Goal: Complete application form

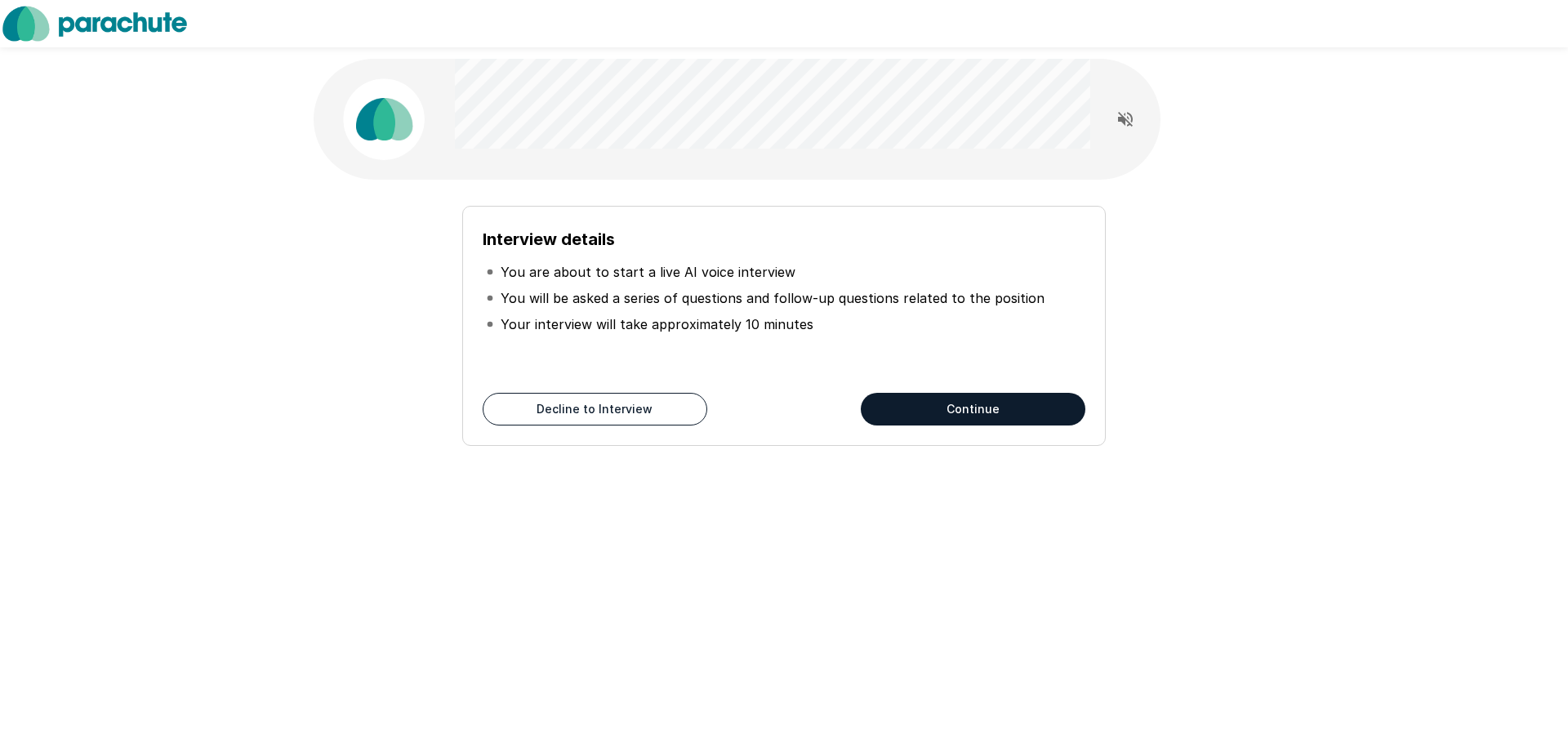
click at [942, 405] on button "Continue" at bounding box center [973, 409] width 224 height 33
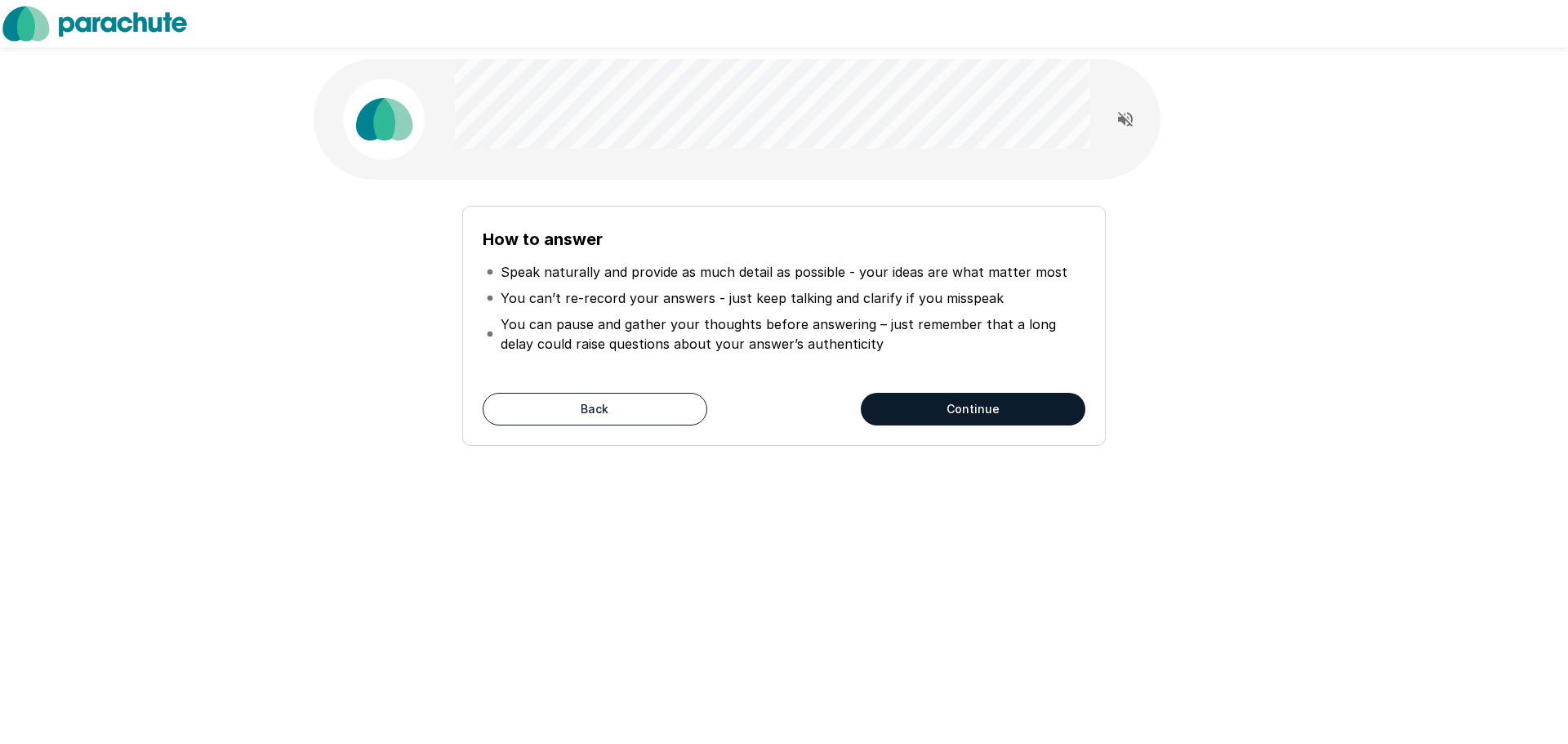
click at [942, 405] on button "Continue" at bounding box center [973, 409] width 224 height 33
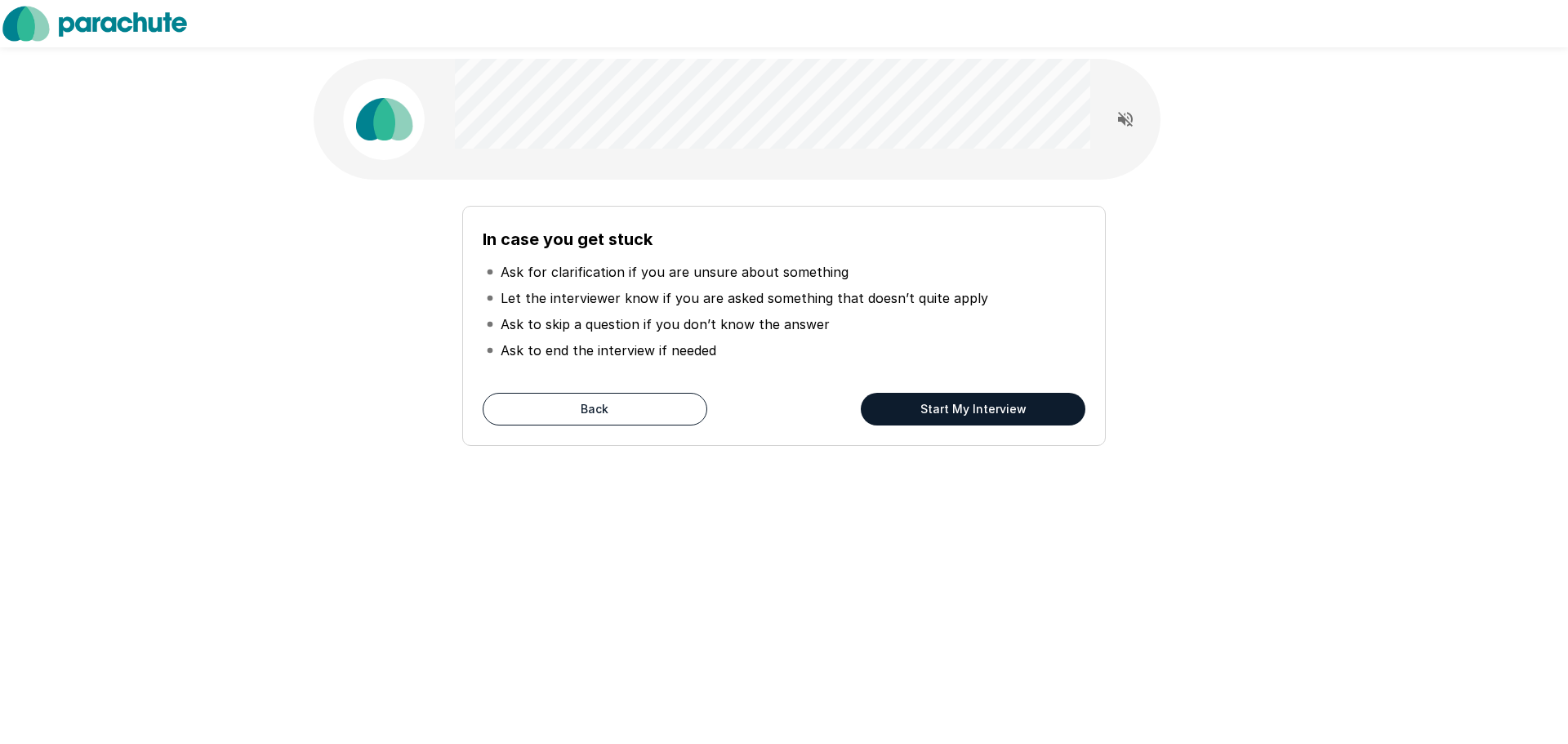
click at [1002, 406] on button "Start My Interview" at bounding box center [973, 409] width 224 height 33
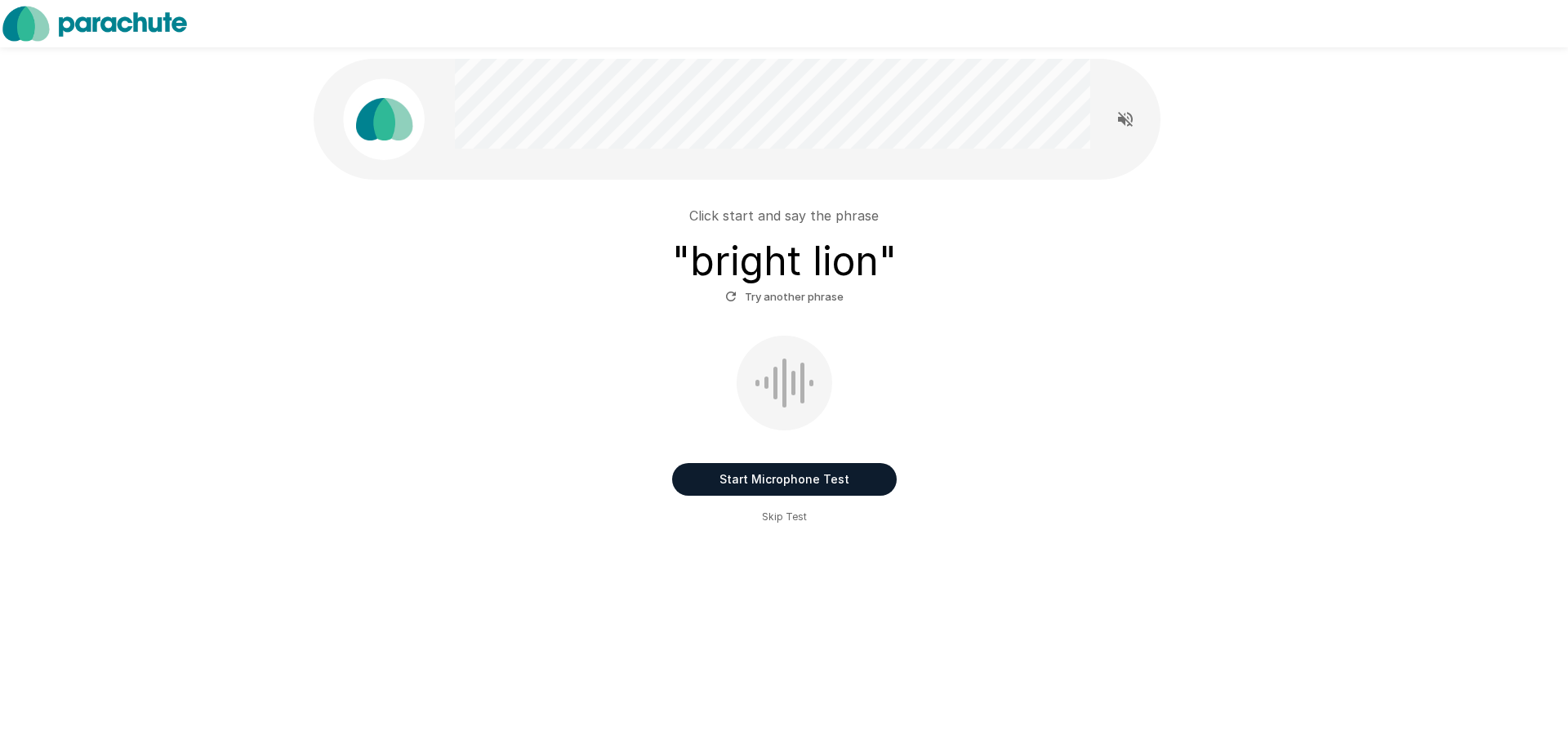
click at [751, 482] on button "Start Microphone Test" at bounding box center [784, 479] width 224 height 33
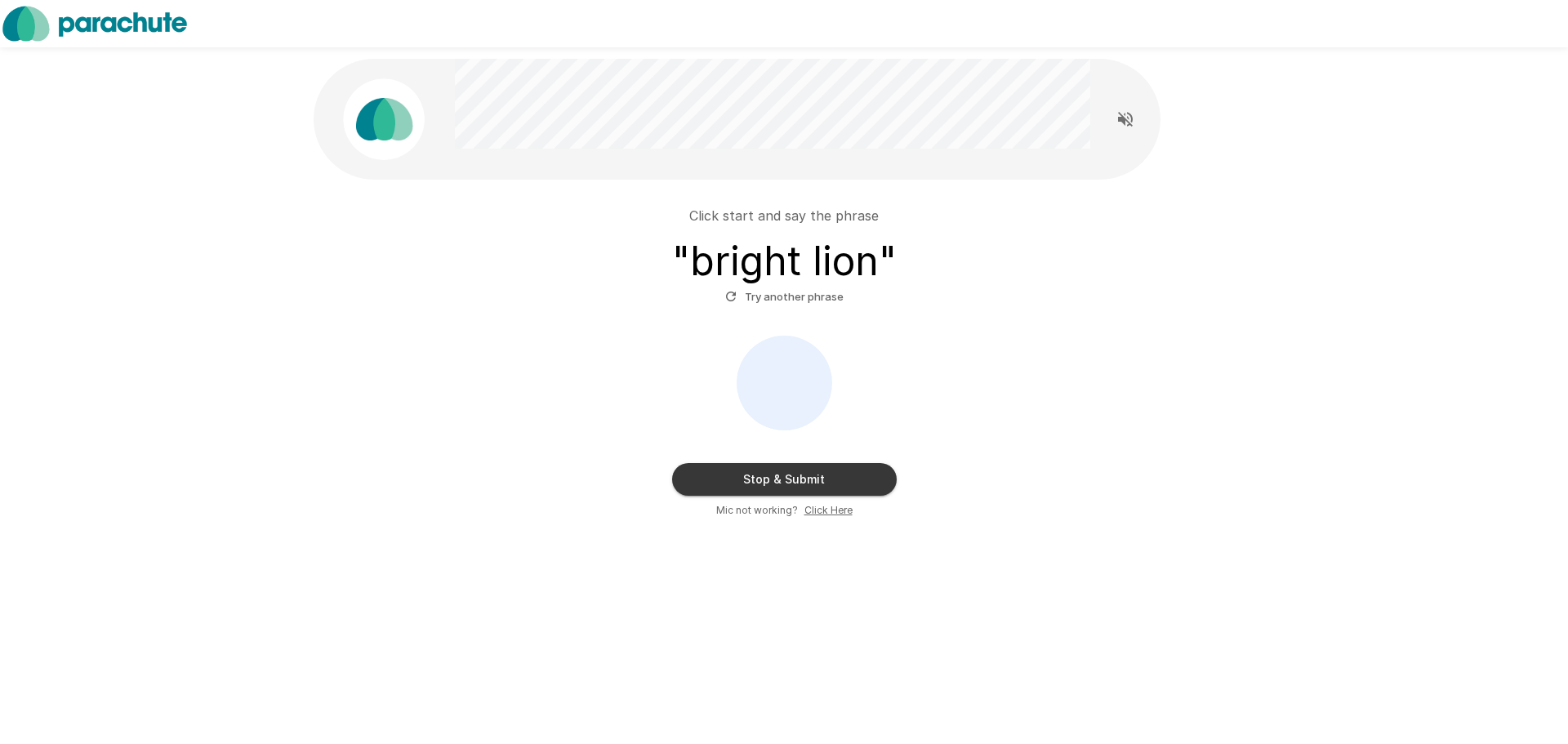
click at [759, 480] on button "Stop & Submit" at bounding box center [784, 479] width 224 height 33
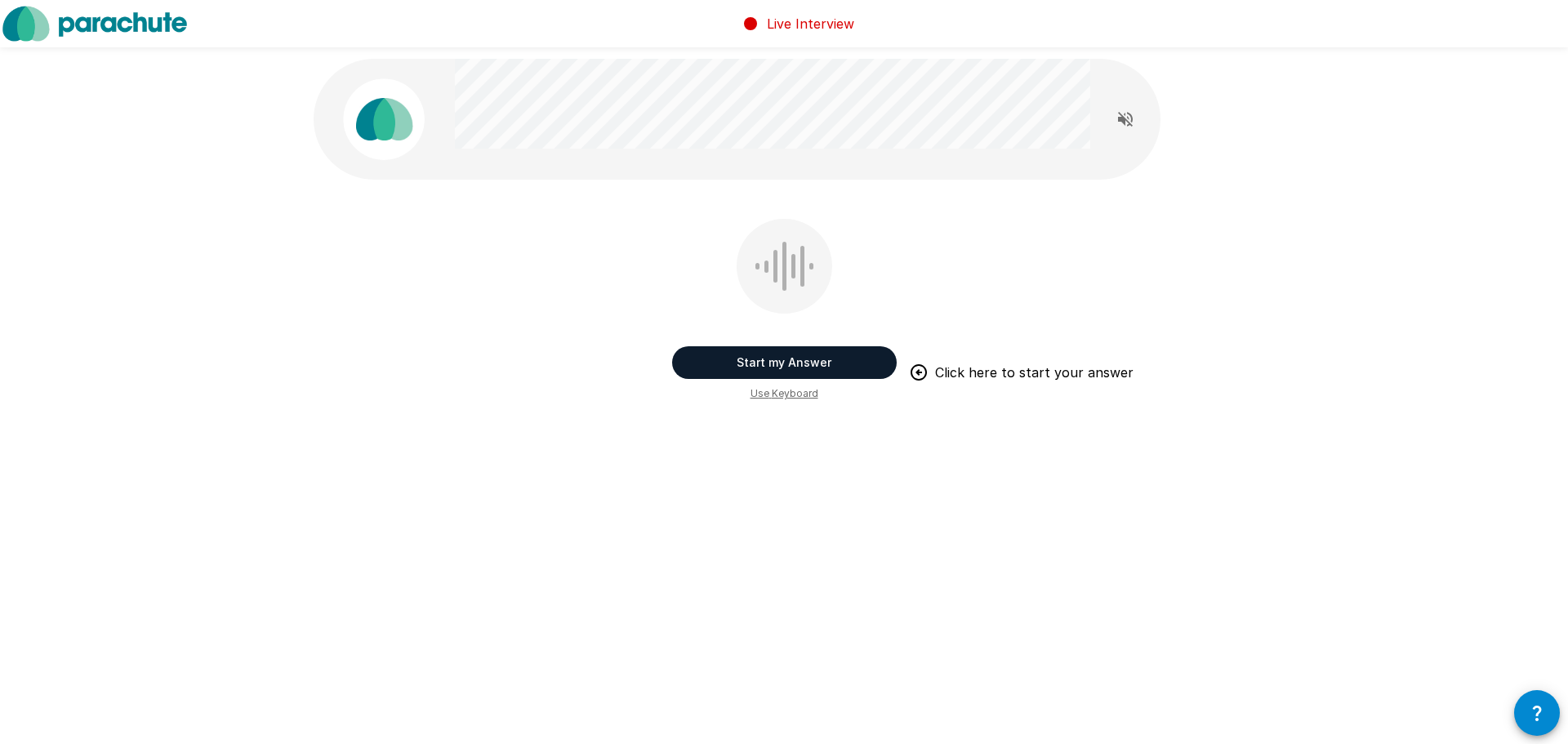
click at [812, 358] on button "Start my Answer" at bounding box center [784, 362] width 224 height 33
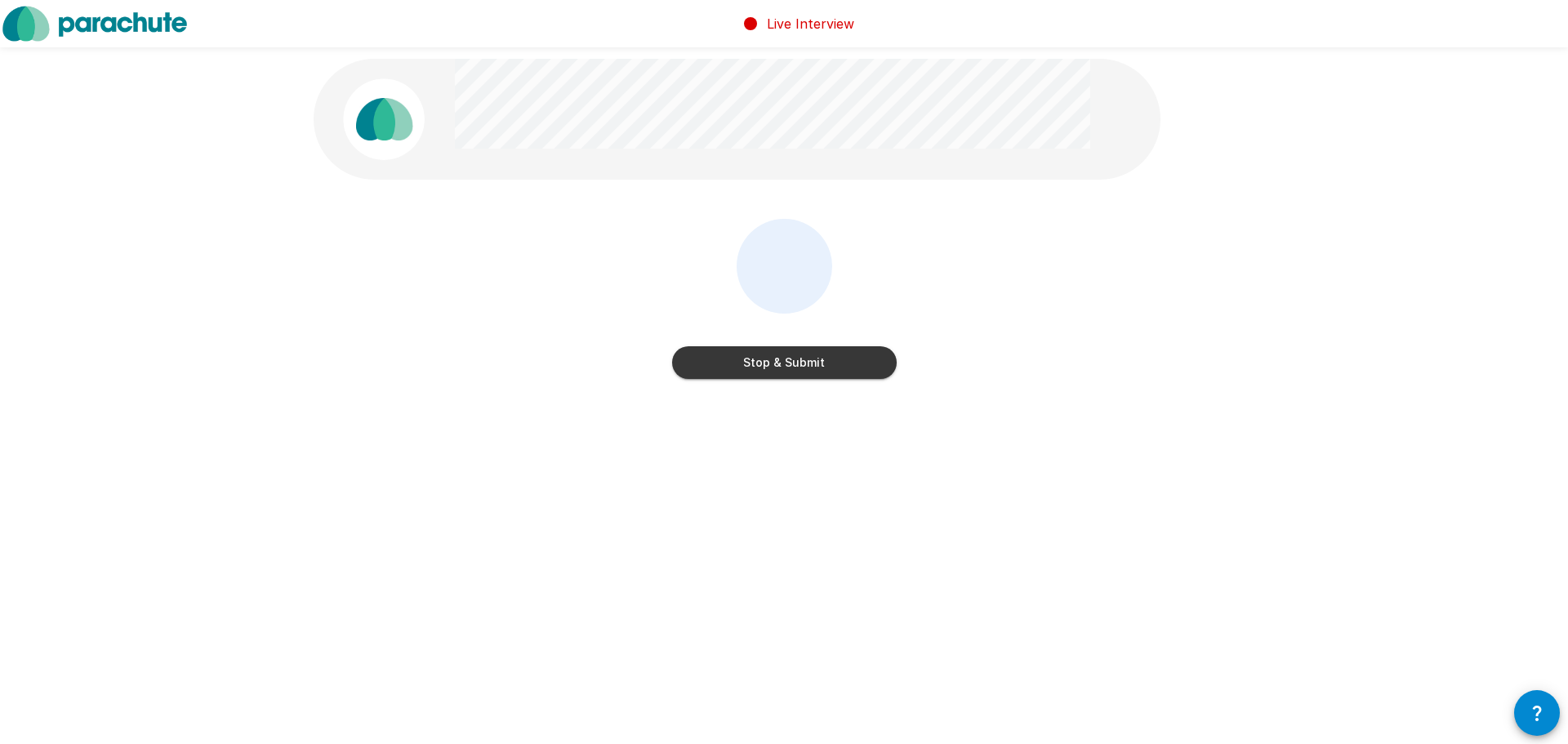
click at [812, 358] on button "Stop & Submit" at bounding box center [784, 362] width 224 height 33
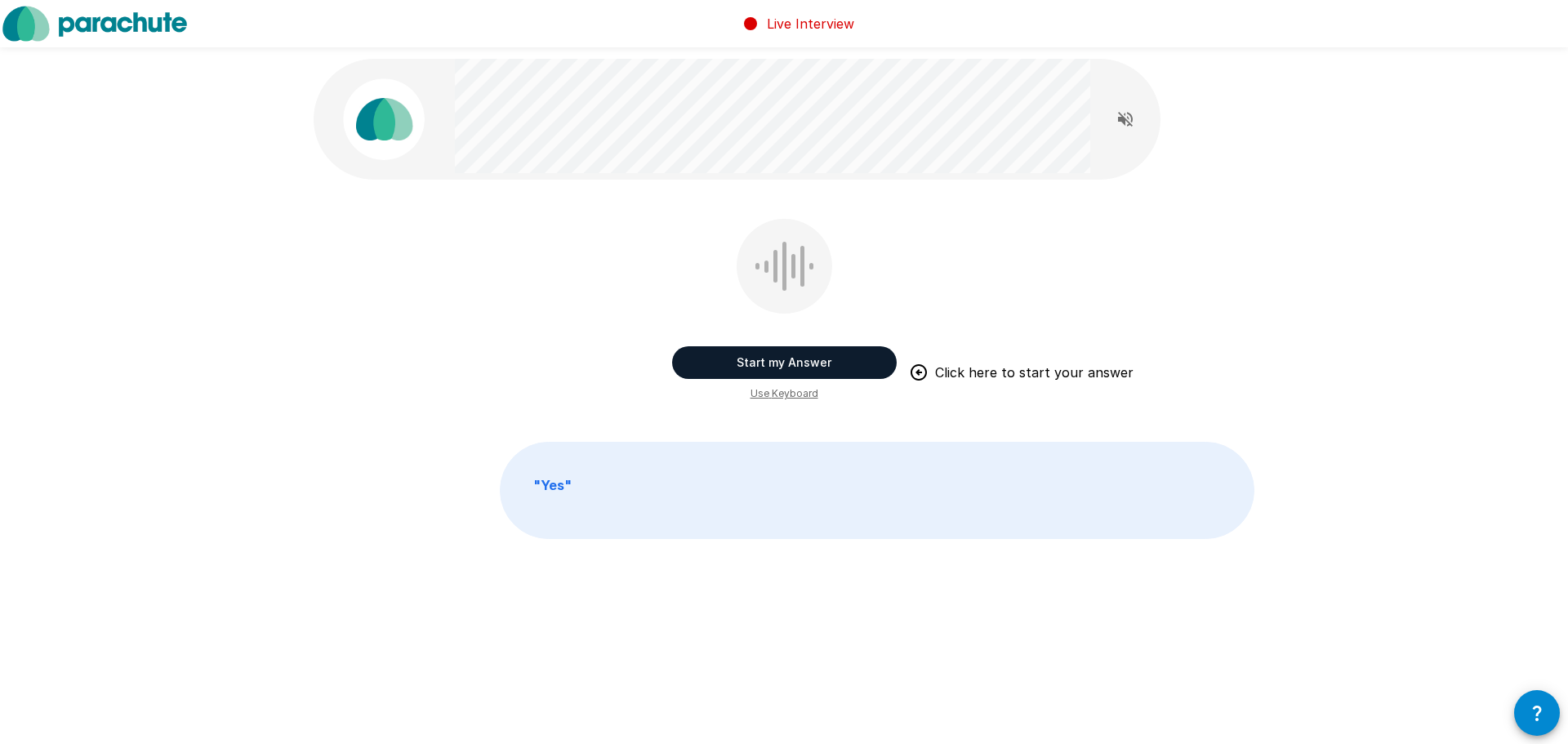
click at [785, 361] on button "Start my Answer" at bounding box center [784, 362] width 224 height 33
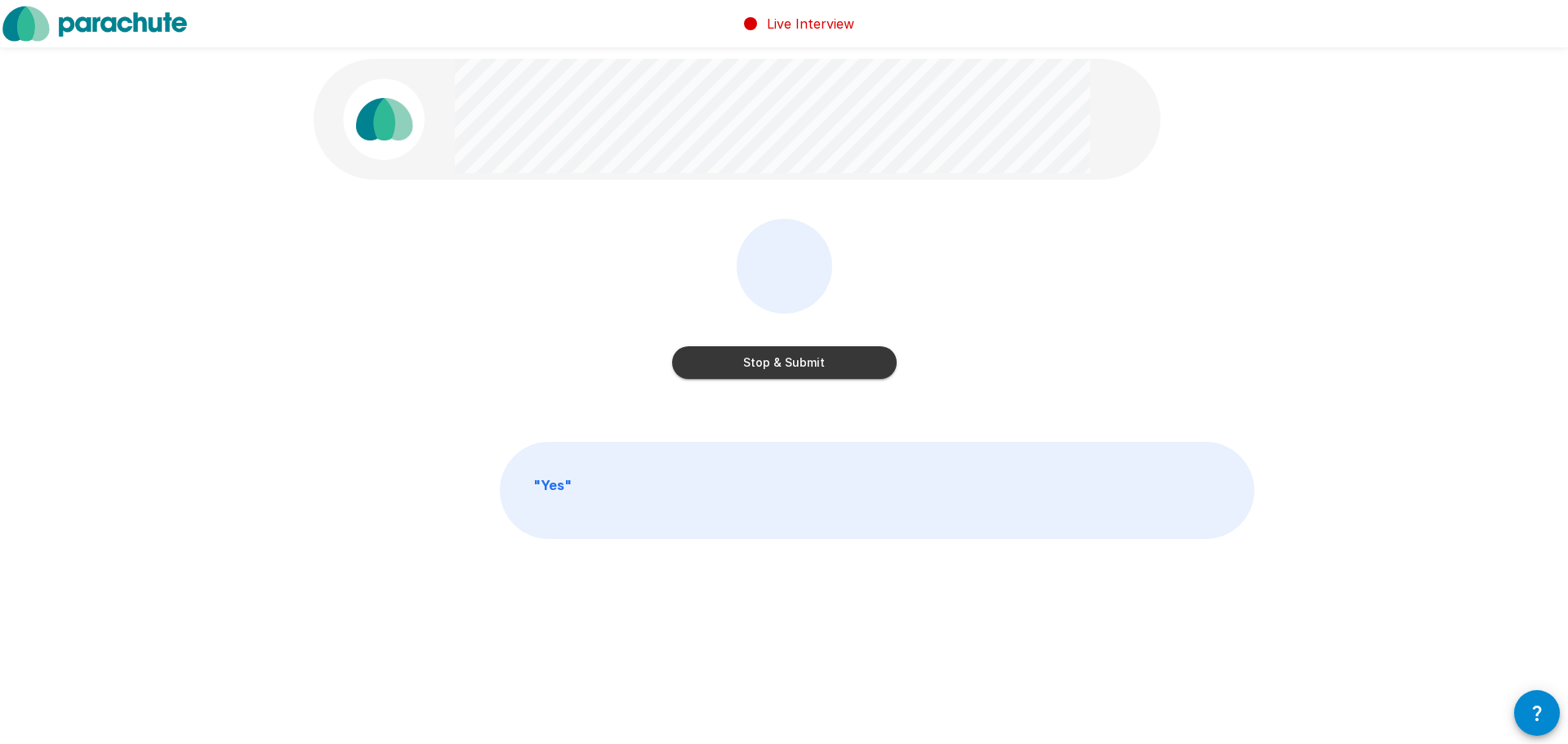
click at [785, 361] on button "Stop & Submit" at bounding box center [784, 362] width 224 height 33
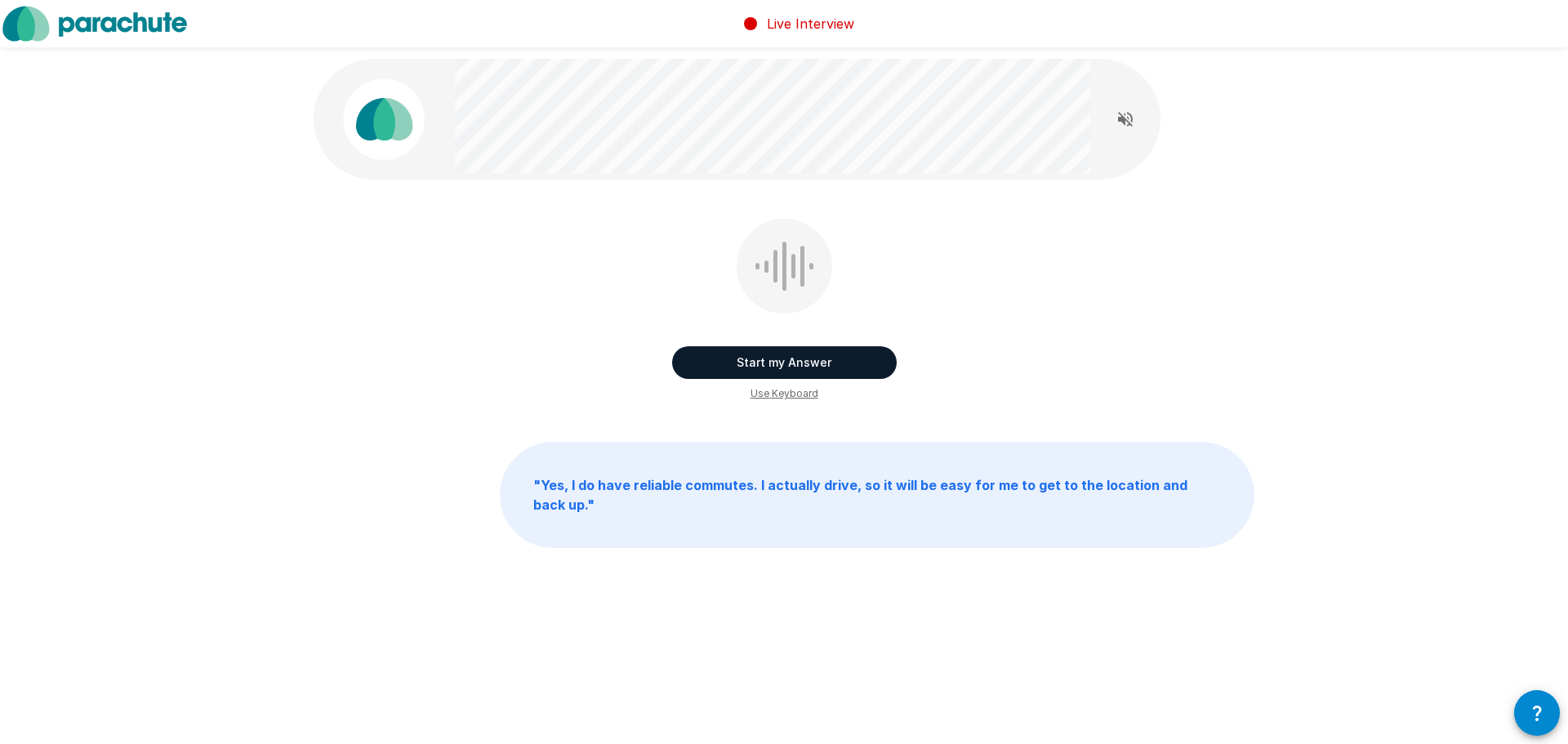
click at [563, 499] on p "" Yes, I do have reliable commutes. I actually drive, so it will be easy for me…" at bounding box center [877, 495] width 753 height 105
click at [797, 359] on button "Start my Answer" at bounding box center [784, 362] width 224 height 33
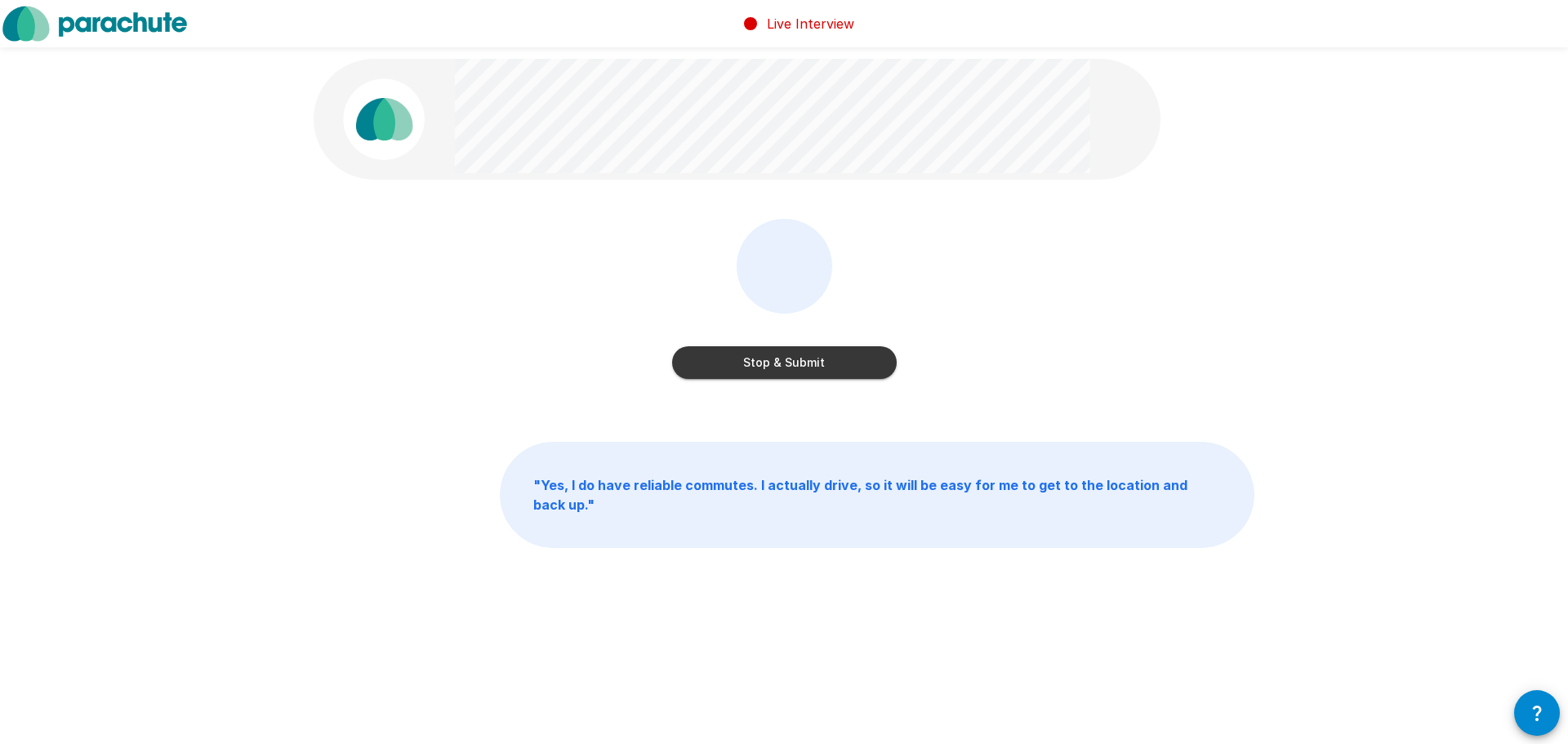
click at [788, 367] on button "Stop & Submit" at bounding box center [784, 362] width 224 height 33
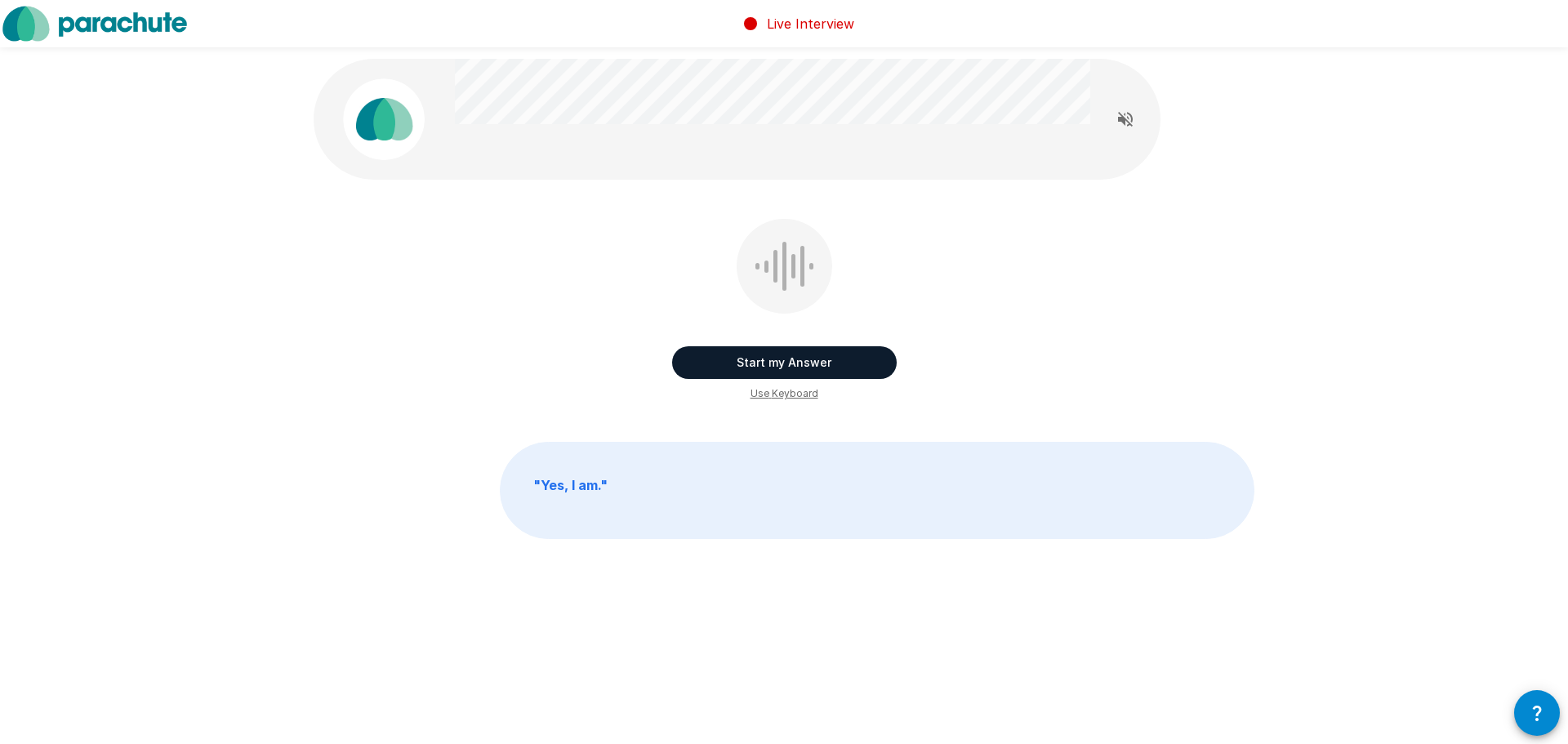
click at [847, 363] on button "Start my Answer" at bounding box center [784, 362] width 224 height 33
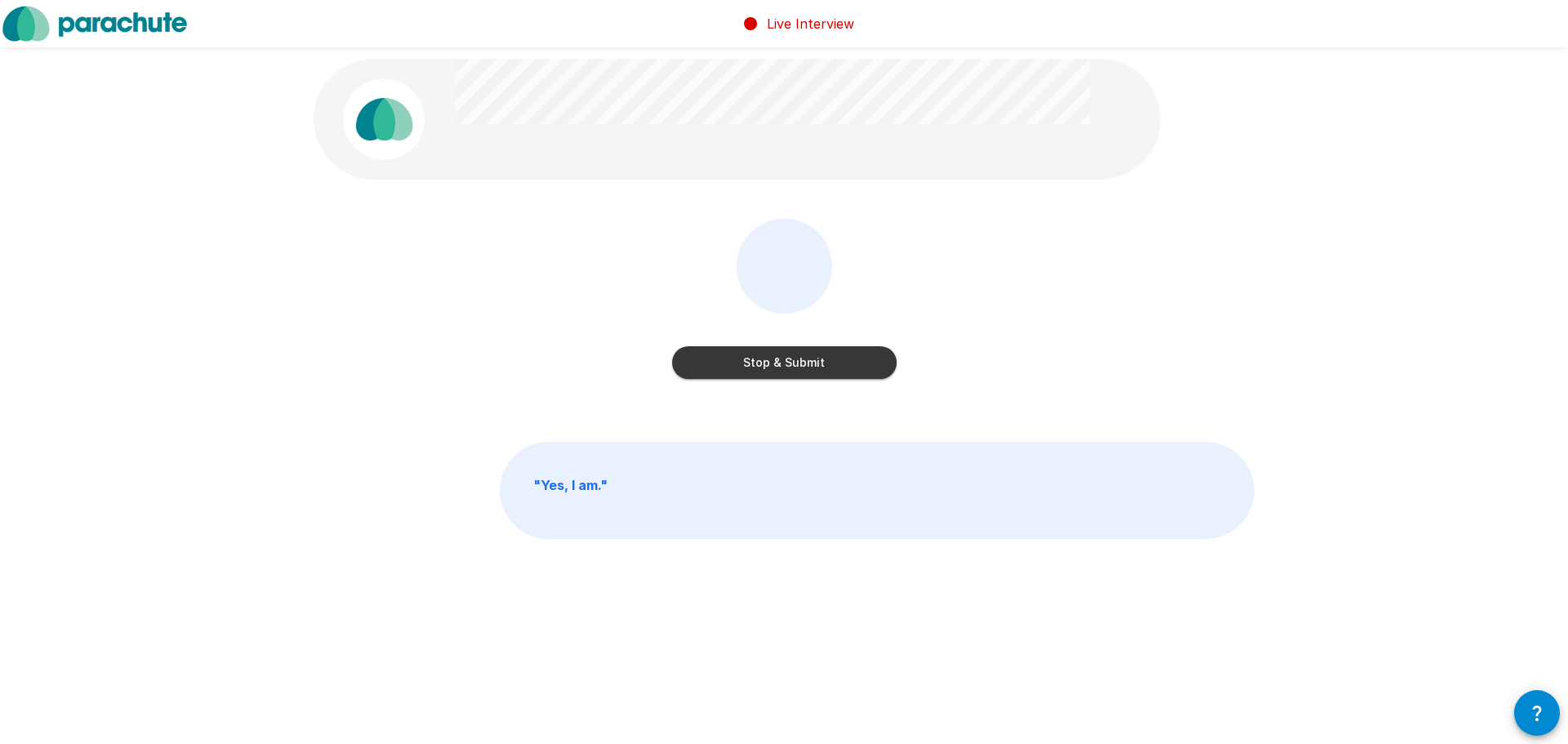
click at [847, 363] on button "Stop & Submit" at bounding box center [784, 362] width 224 height 33
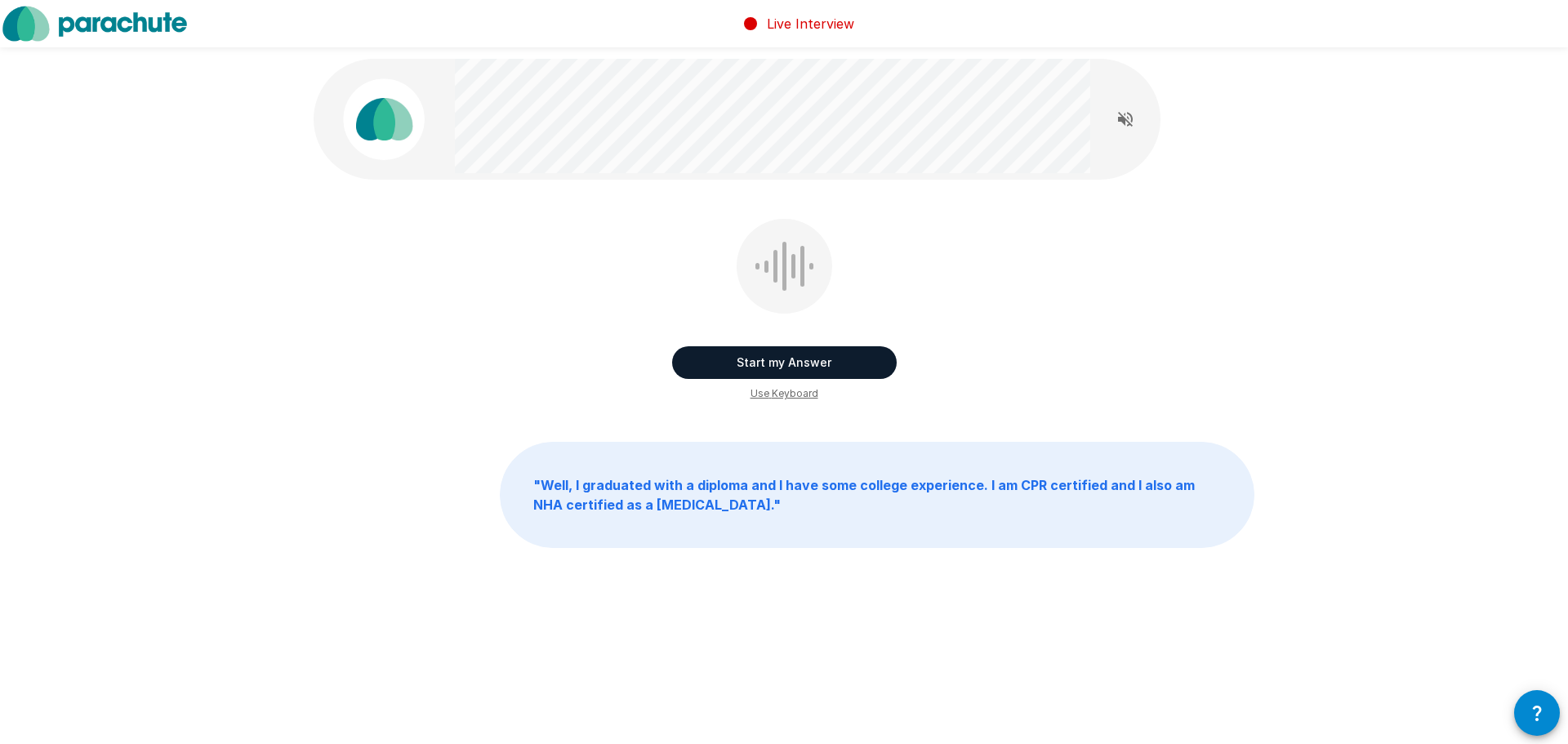
click at [847, 363] on button "Start my Answer" at bounding box center [784, 362] width 224 height 33
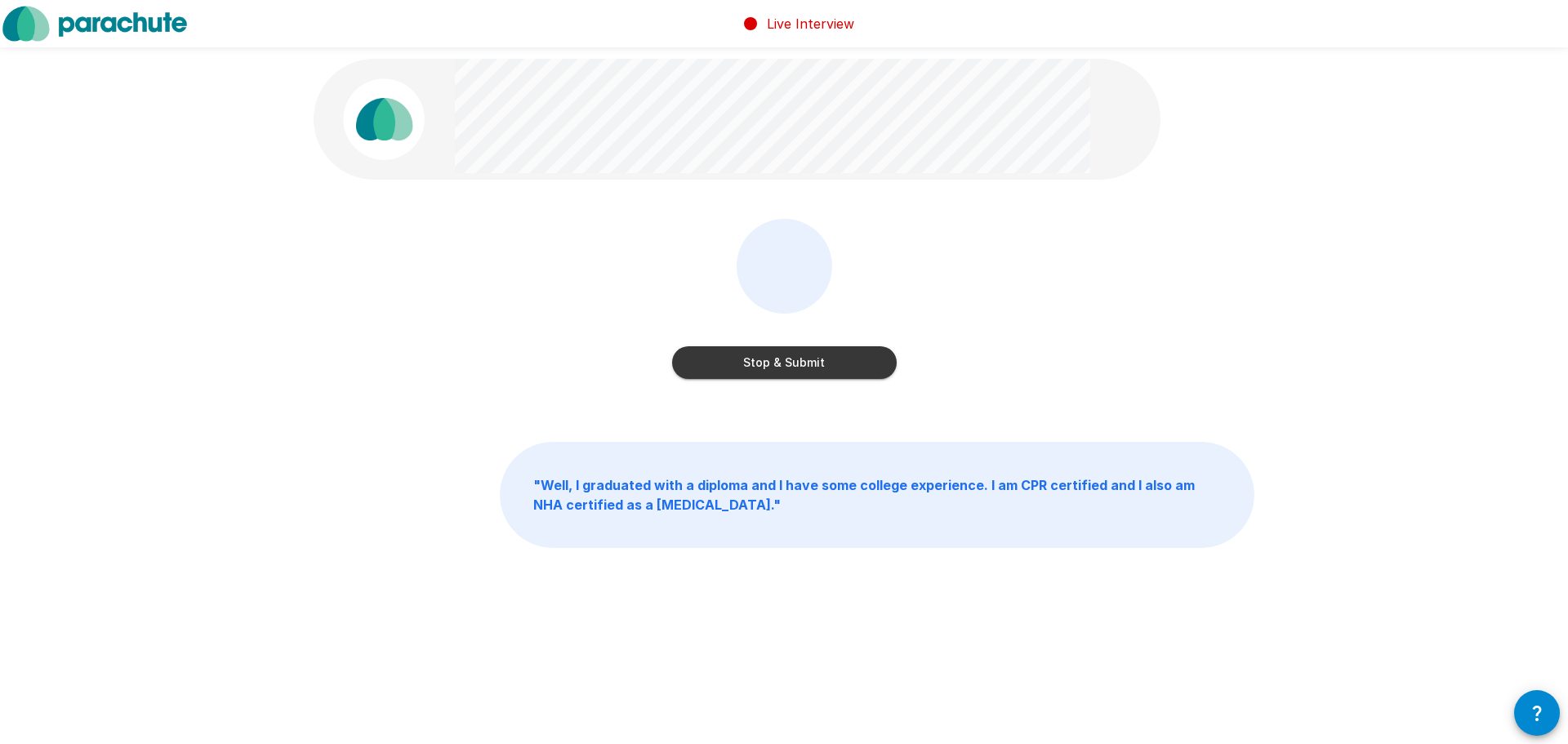
click at [847, 363] on button "Stop & Submit" at bounding box center [784, 362] width 224 height 33
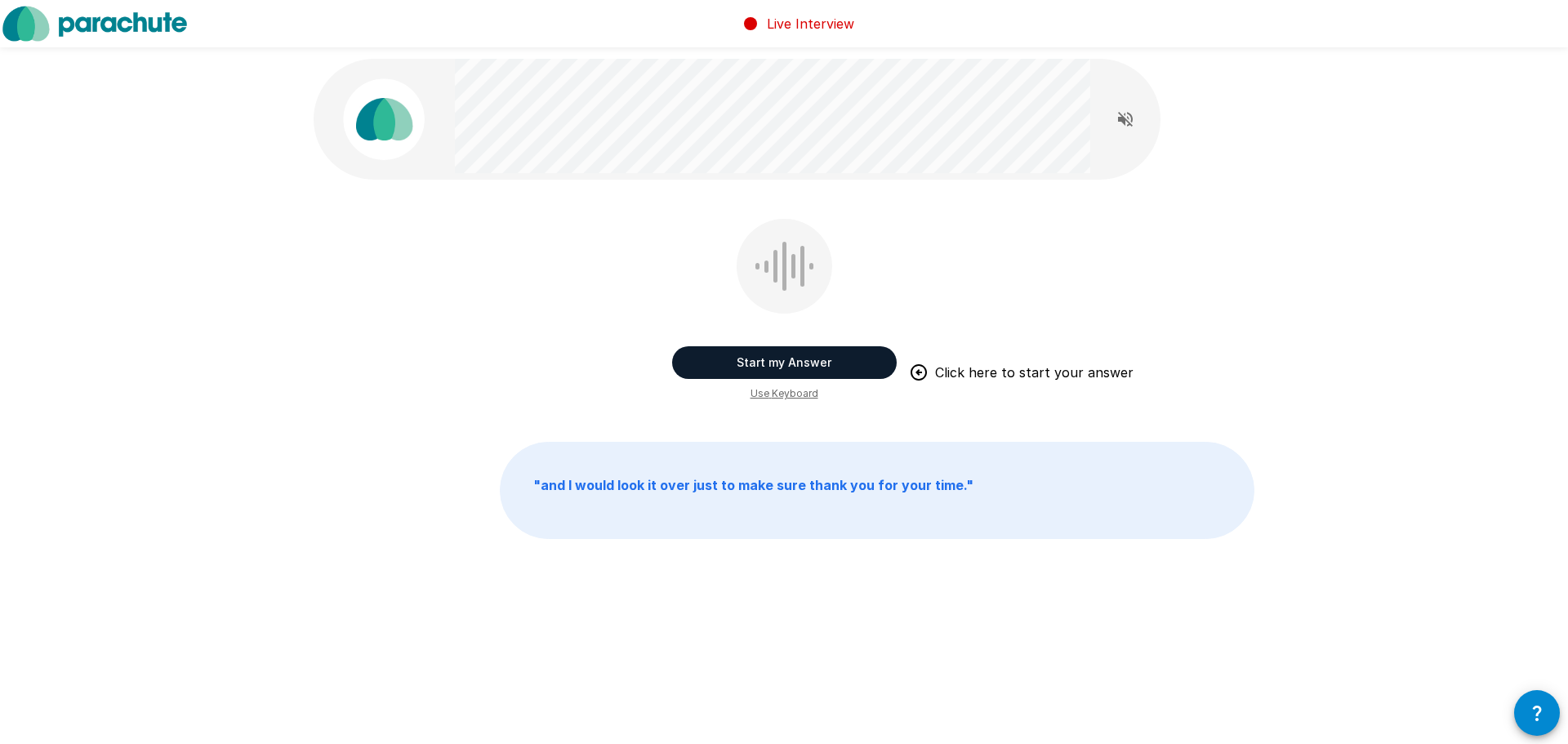
click at [859, 360] on button "Start my Answer" at bounding box center [784, 362] width 224 height 33
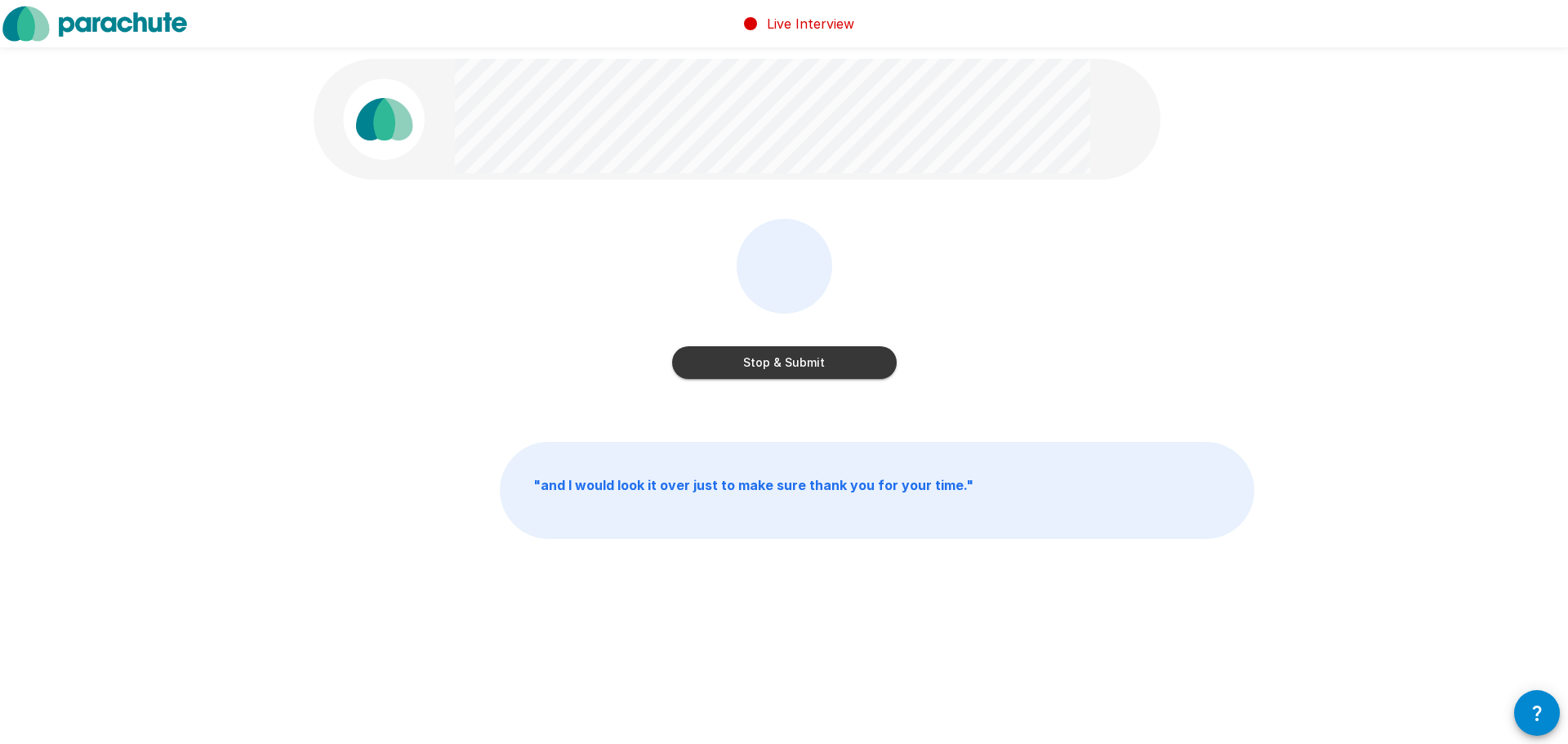
click at [859, 360] on button "Stop & Submit" at bounding box center [784, 362] width 224 height 33
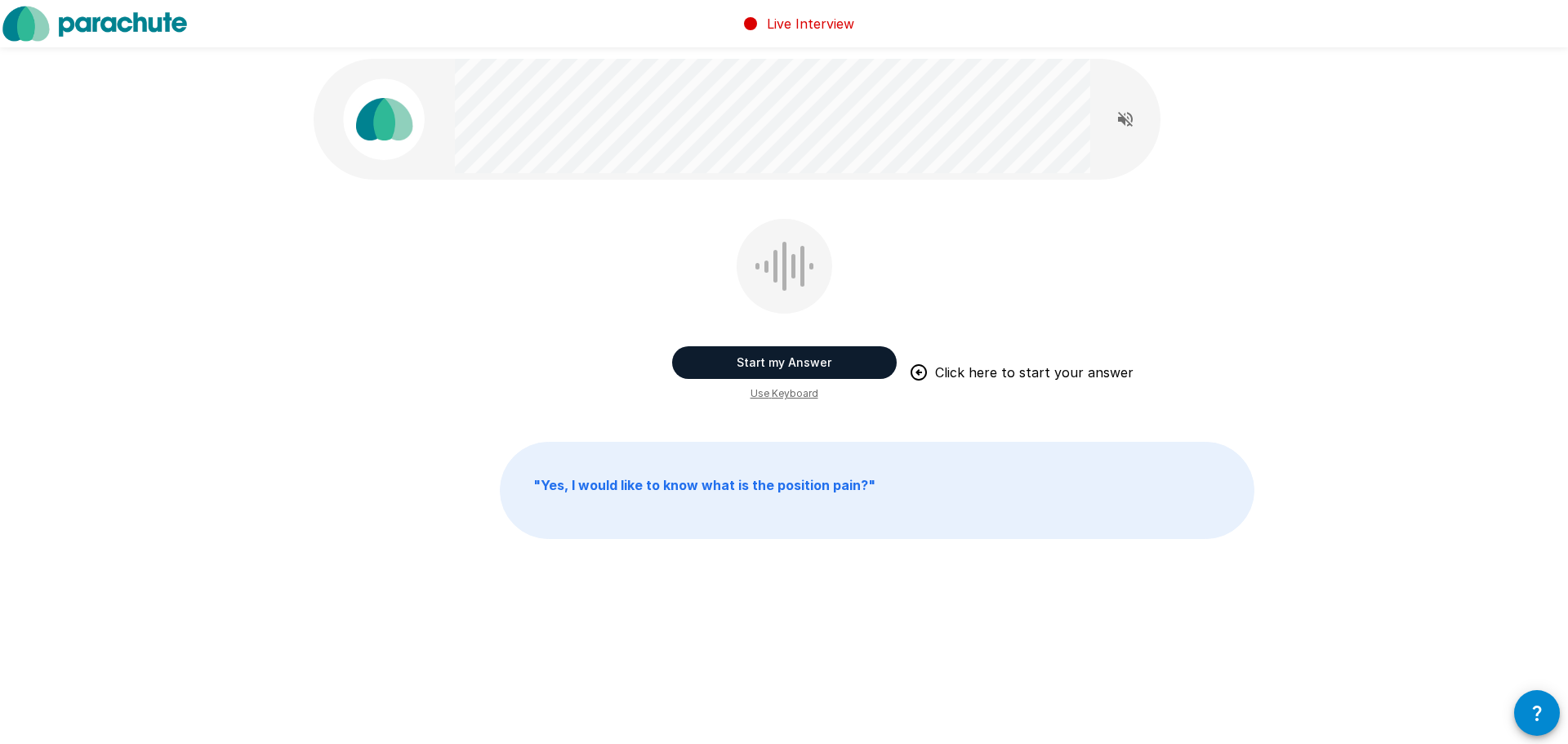
click at [859, 360] on button "Start my Answer" at bounding box center [784, 362] width 224 height 33
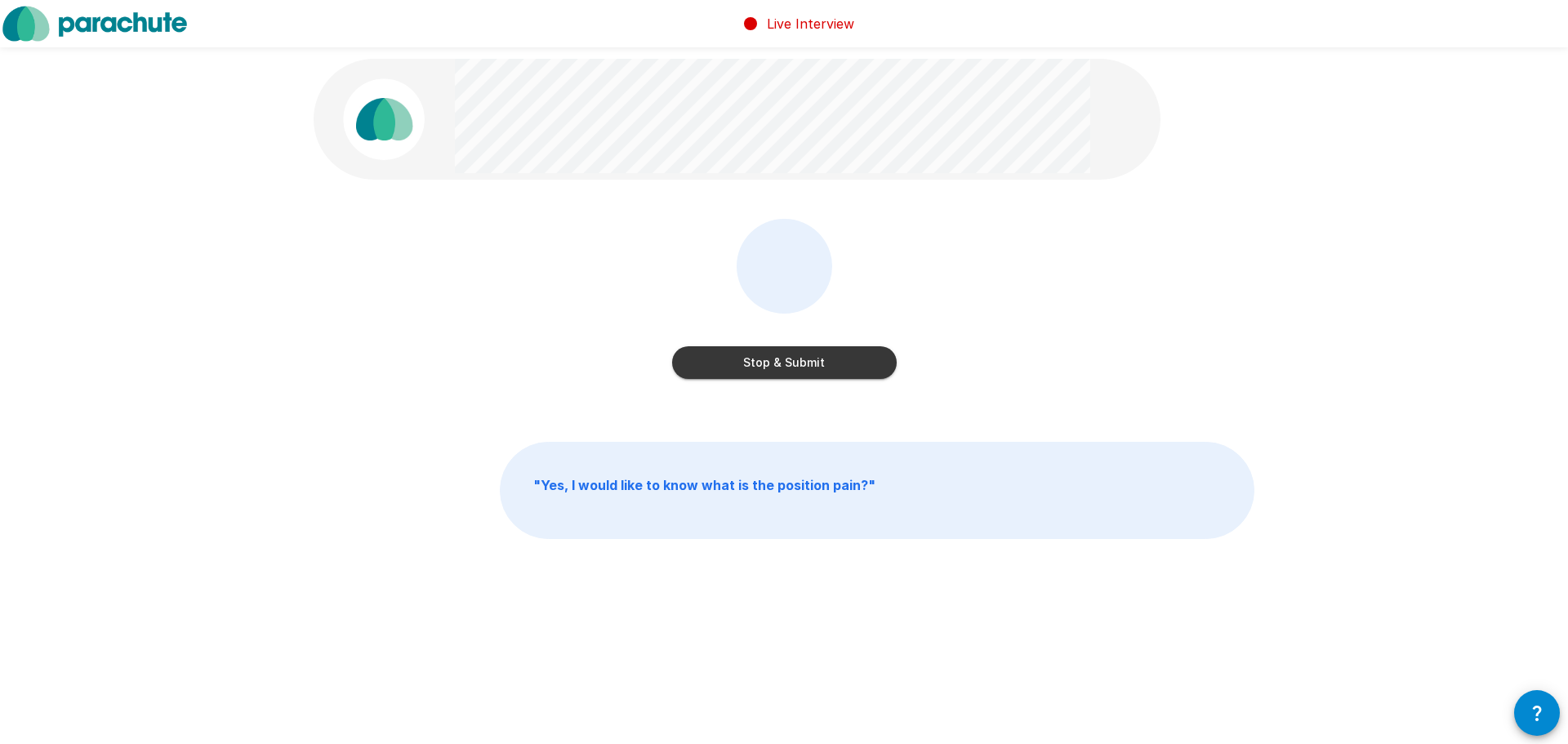
click at [859, 360] on button "Stop & Submit" at bounding box center [784, 362] width 224 height 33
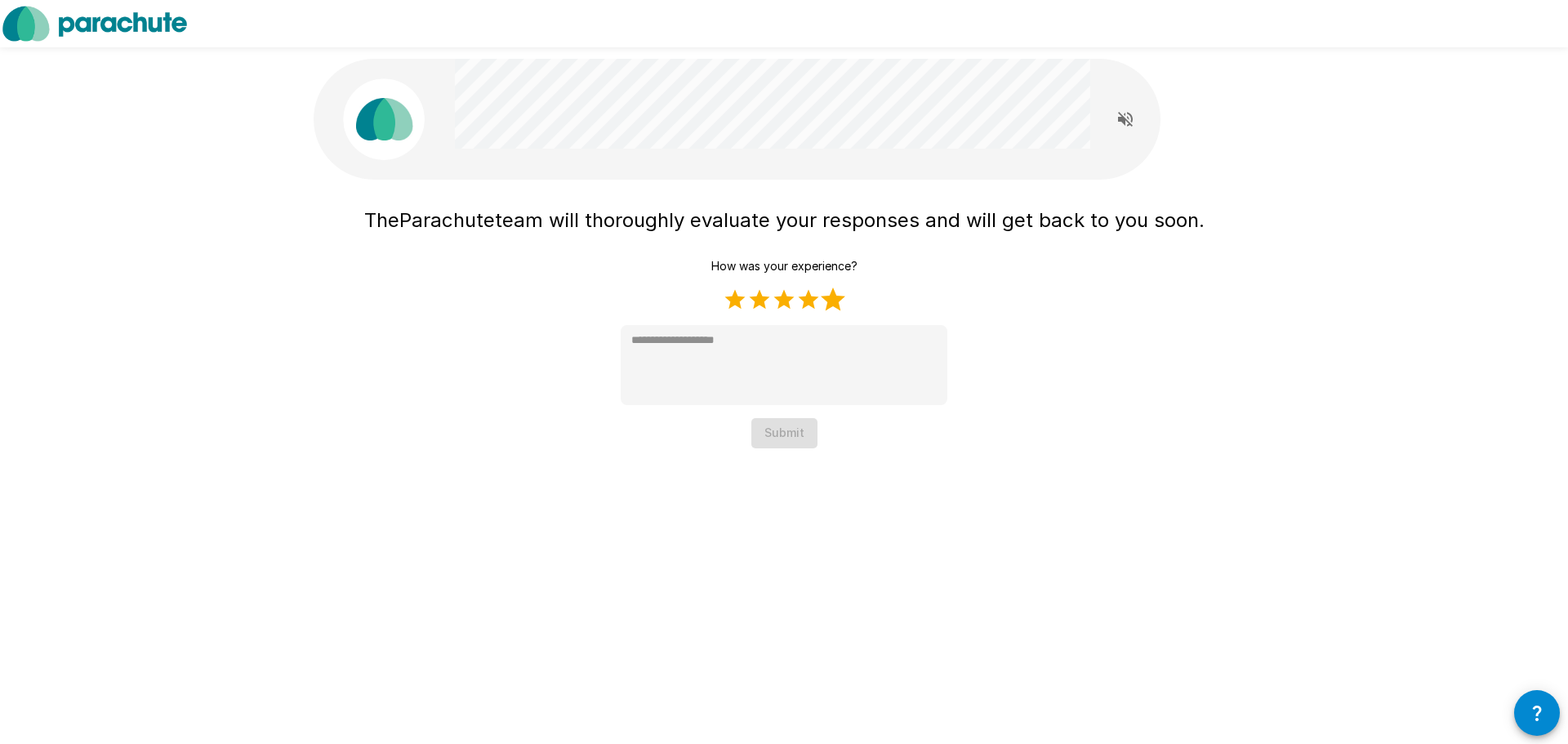
click at [831, 303] on label "5 Stars" at bounding box center [833, 299] width 25 height 25
type textarea "*"
click at [791, 442] on button "Submit" at bounding box center [784, 433] width 66 height 30
